Goal: Information Seeking & Learning: Learn about a topic

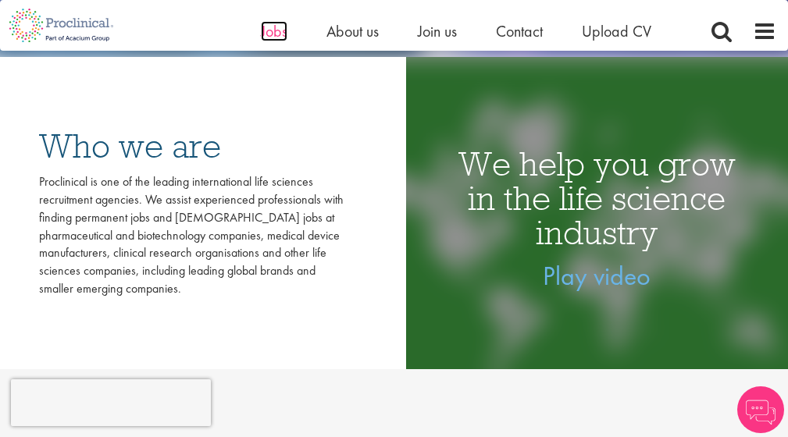
click at [276, 34] on span "Jobs" at bounding box center [274, 31] width 27 height 20
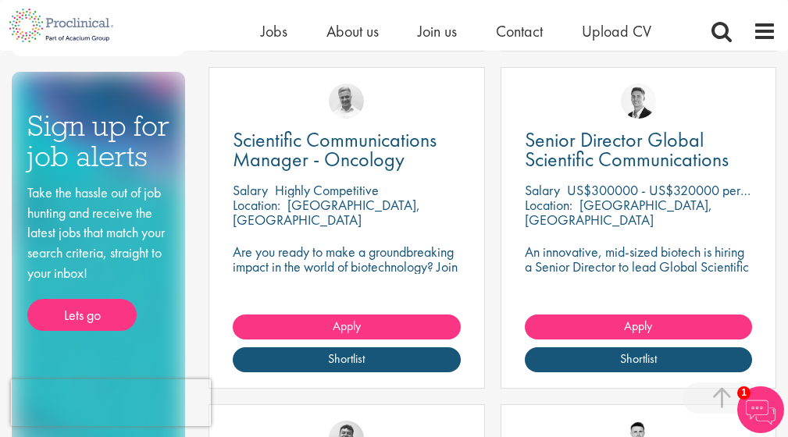
scroll to position [608, 0]
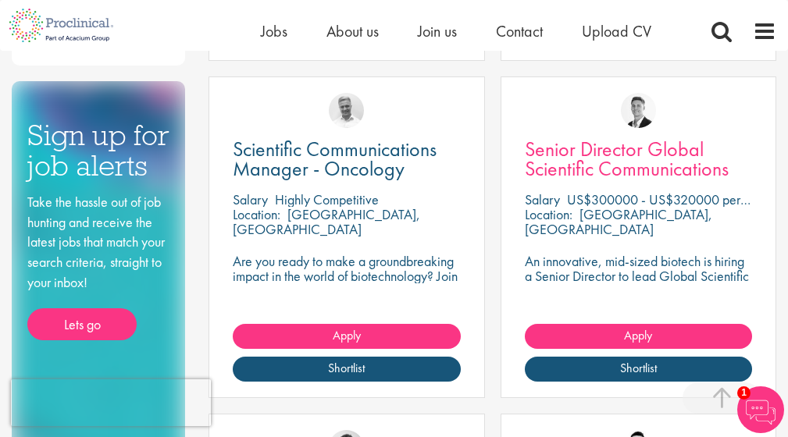
click at [649, 154] on span "Senior Director Global Scientific Communications" at bounding box center [627, 159] width 204 height 46
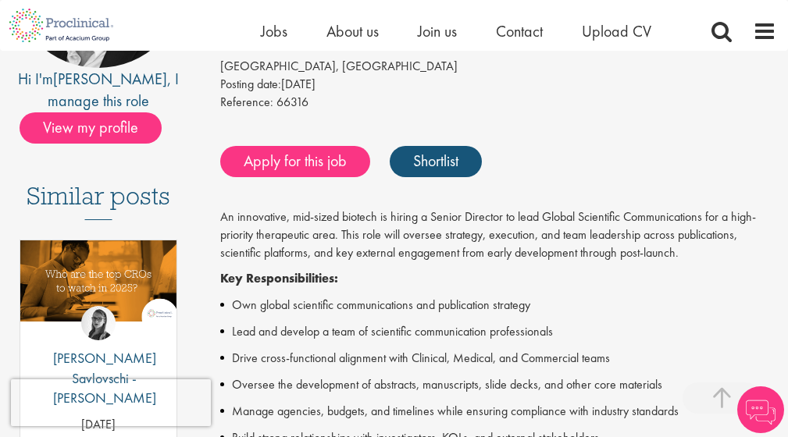
scroll to position [283, 0]
